Goal: Download file/media

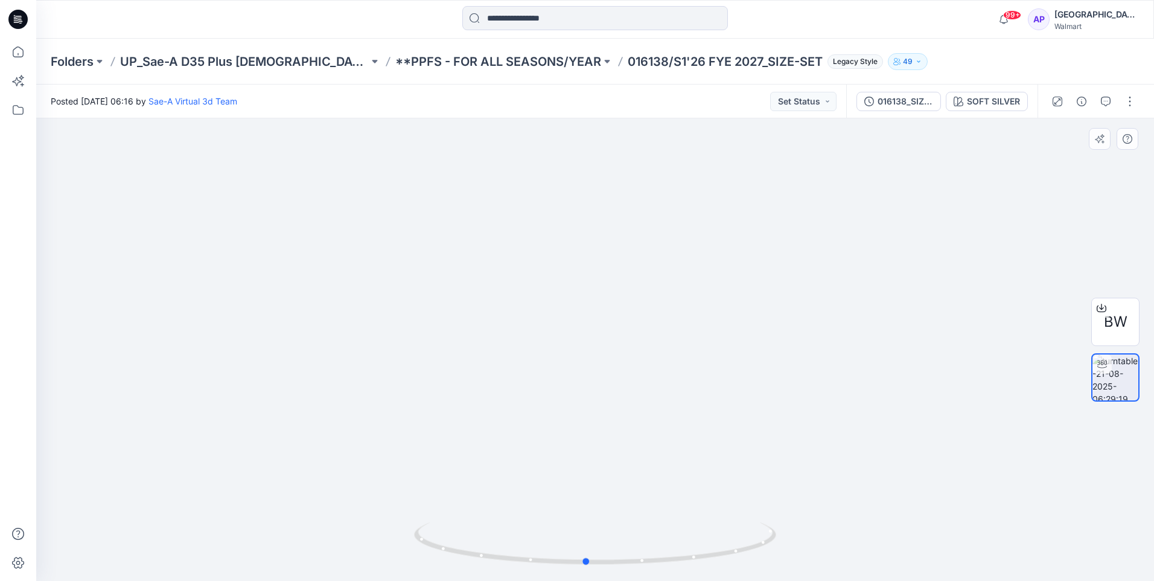
drag, startPoint x: 844, startPoint y: 406, endPoint x: 835, endPoint y: 410, distance: 10.0
click at [835, 410] on div at bounding box center [595, 349] width 1118 height 462
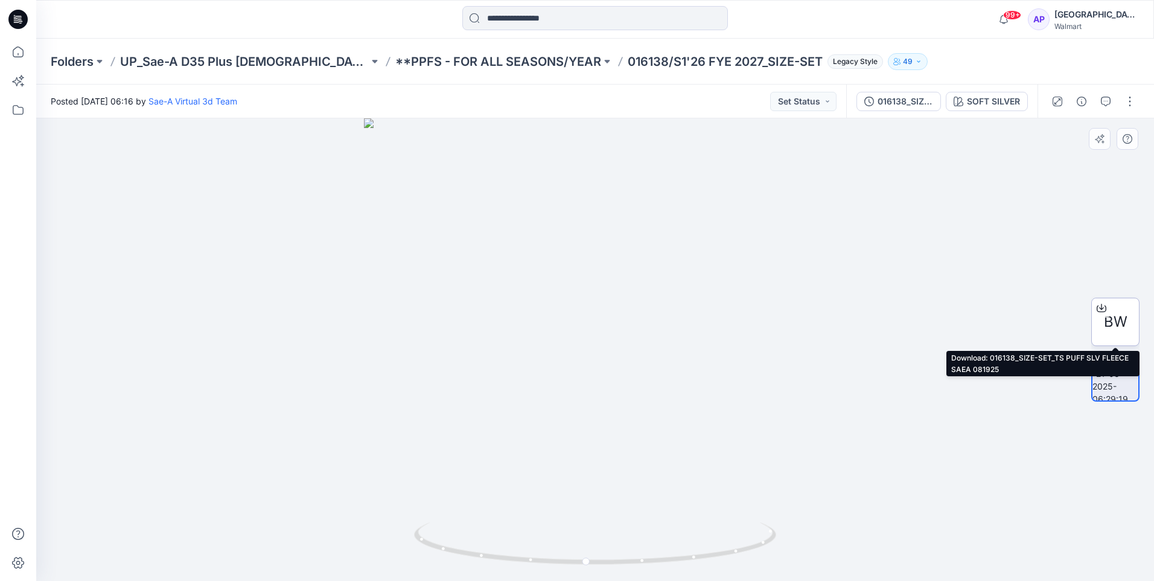
click at [1111, 320] on span "BW" at bounding box center [1116, 322] width 24 height 22
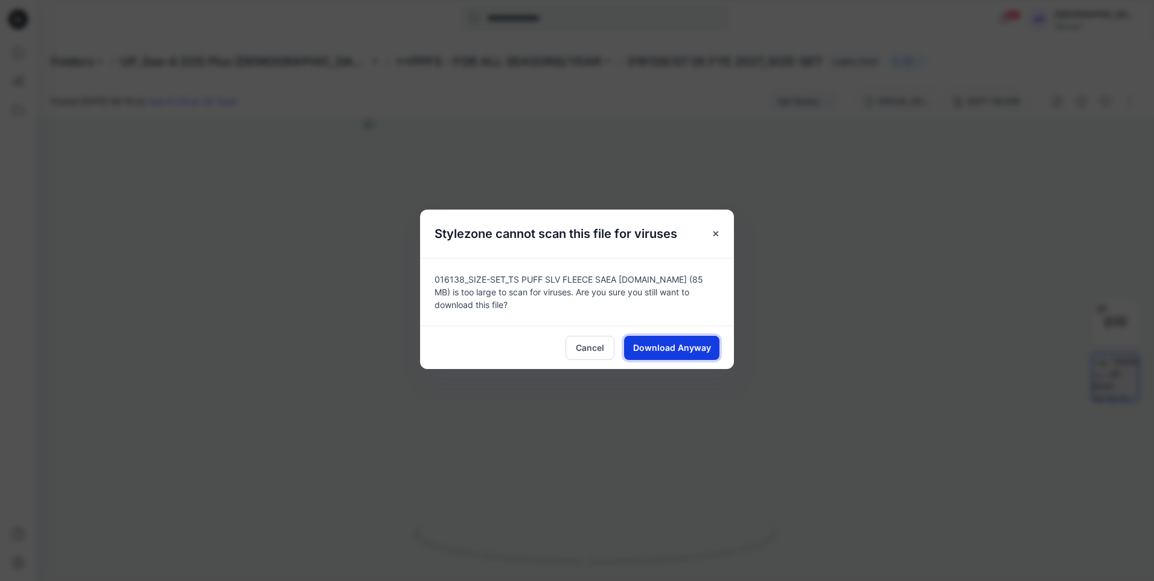
click at [643, 352] on span "Download Anyway" at bounding box center [672, 347] width 78 height 13
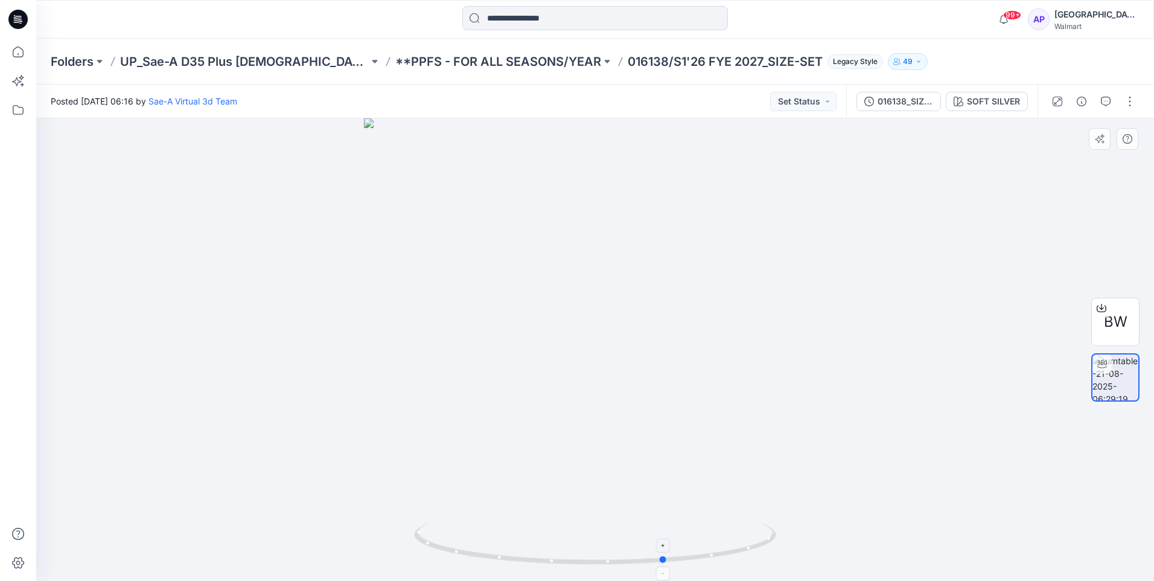
drag, startPoint x: 888, startPoint y: 503, endPoint x: 572, endPoint y: 522, distance: 316.9
click at [581, 522] on div at bounding box center [595, 349] width 1118 height 462
click at [572, 522] on icon at bounding box center [596, 544] width 365 height 45
drag, startPoint x: 795, startPoint y: 466, endPoint x: 794, endPoint y: 479, distance: 13.3
click at [794, 479] on div at bounding box center [595, 349] width 1118 height 462
